Goal: Find specific page/section: Find specific page/section

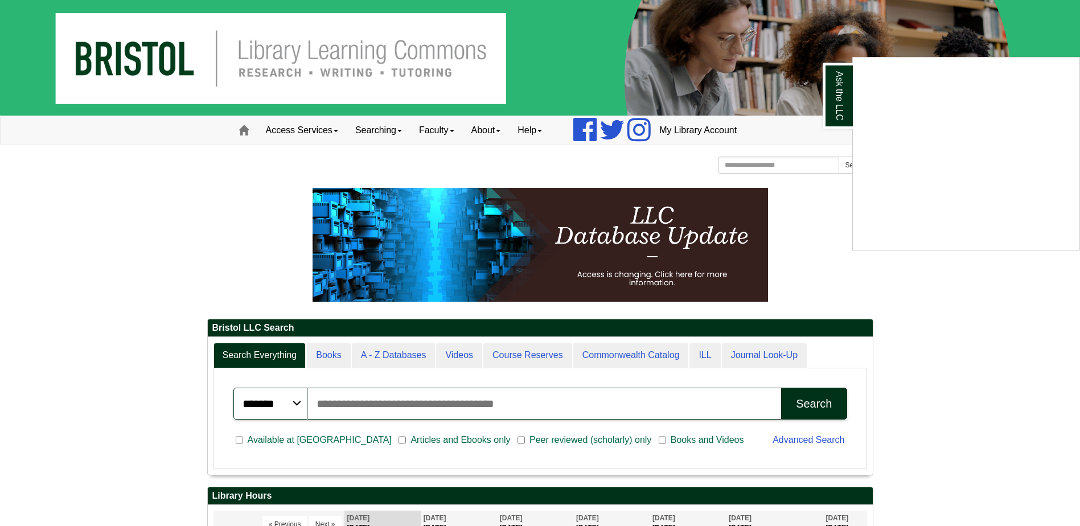
click at [369, 352] on div "Ask the LLC" at bounding box center [540, 263] width 1080 height 526
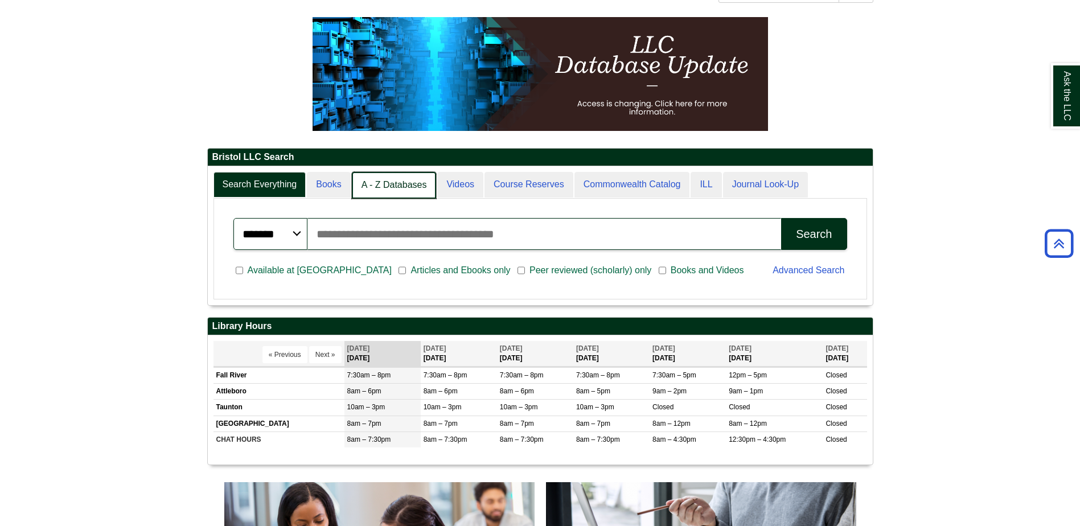
scroll to position [6, 6]
click at [399, 198] on link "A - Z Databases" at bounding box center [394, 185] width 85 height 27
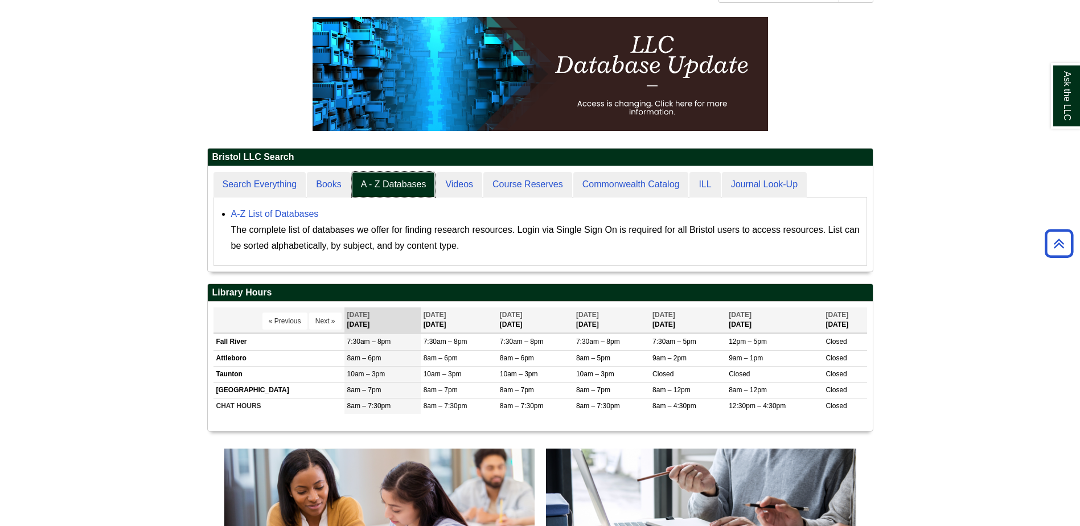
scroll to position [105, 665]
click at [309, 214] on link "A-Z List of Databases" at bounding box center [275, 214] width 88 height 10
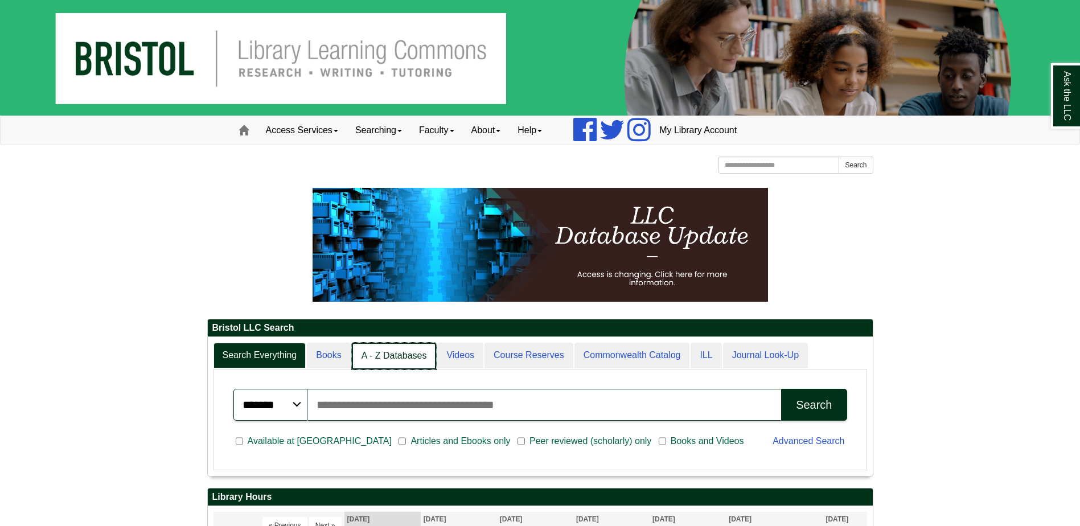
click at [400, 359] on link "A - Z Databases" at bounding box center [394, 356] width 85 height 27
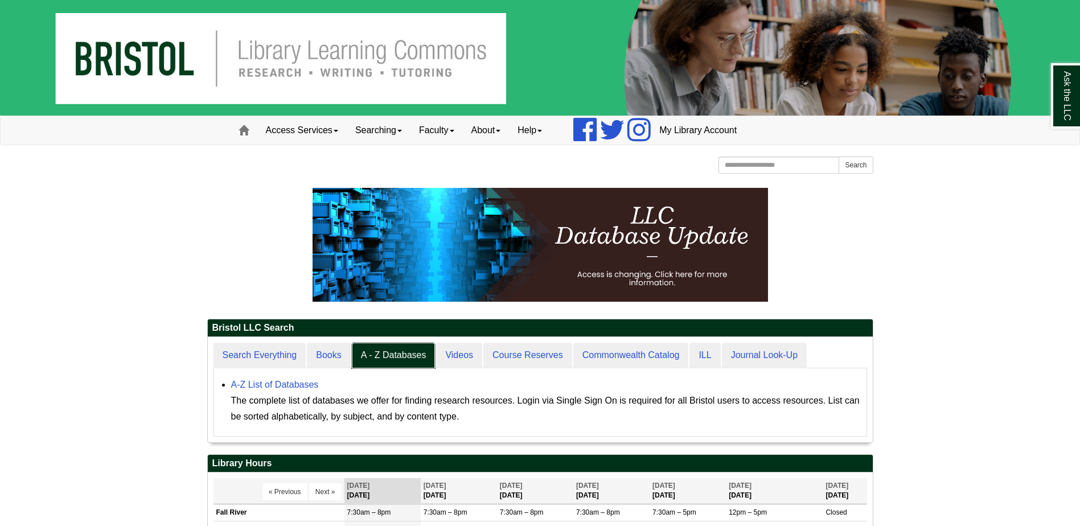
scroll to position [105, 665]
click at [299, 390] on div "A-Z List of Databases The complete list of databases we offer for finding resea…" at bounding box center [546, 401] width 630 height 48
click at [299, 384] on link "A-Z List of Databases" at bounding box center [275, 385] width 88 height 10
